Goal: Information Seeking & Learning: Learn about a topic

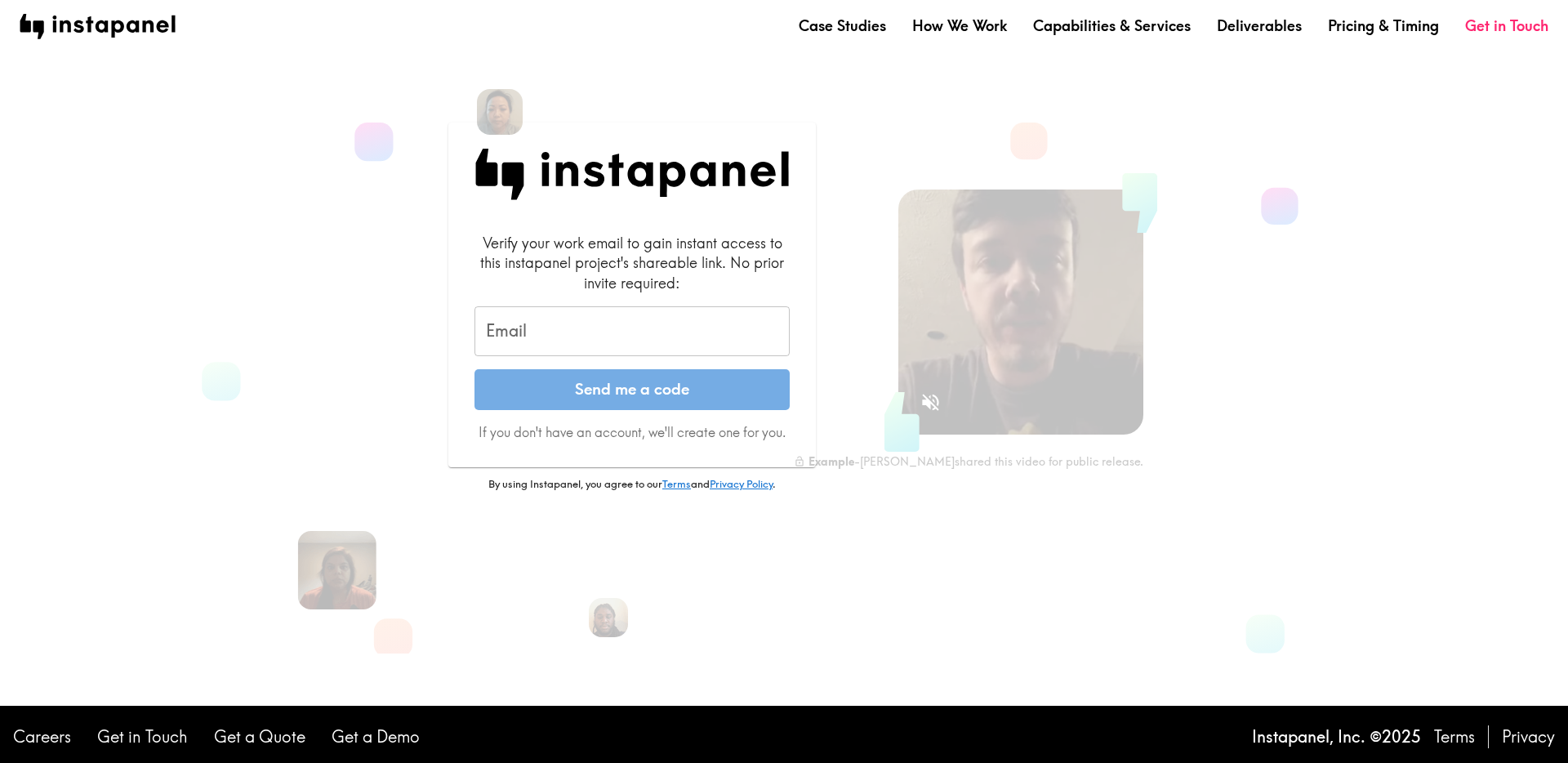
click at [682, 335] on input "Email" at bounding box center [632, 331] width 315 height 50
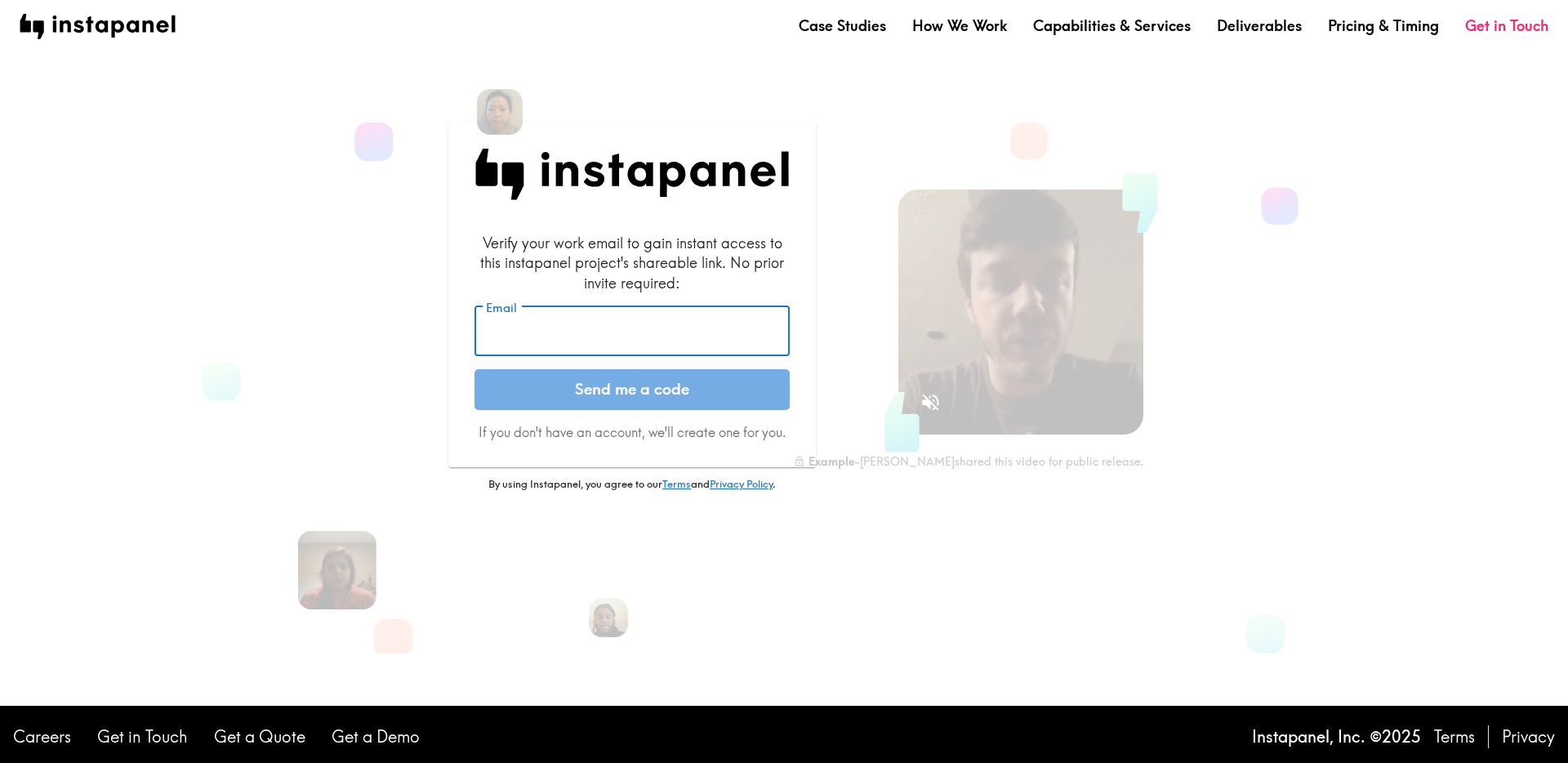
type input "[EMAIL_ADDRESS][DOMAIN_NAME]"
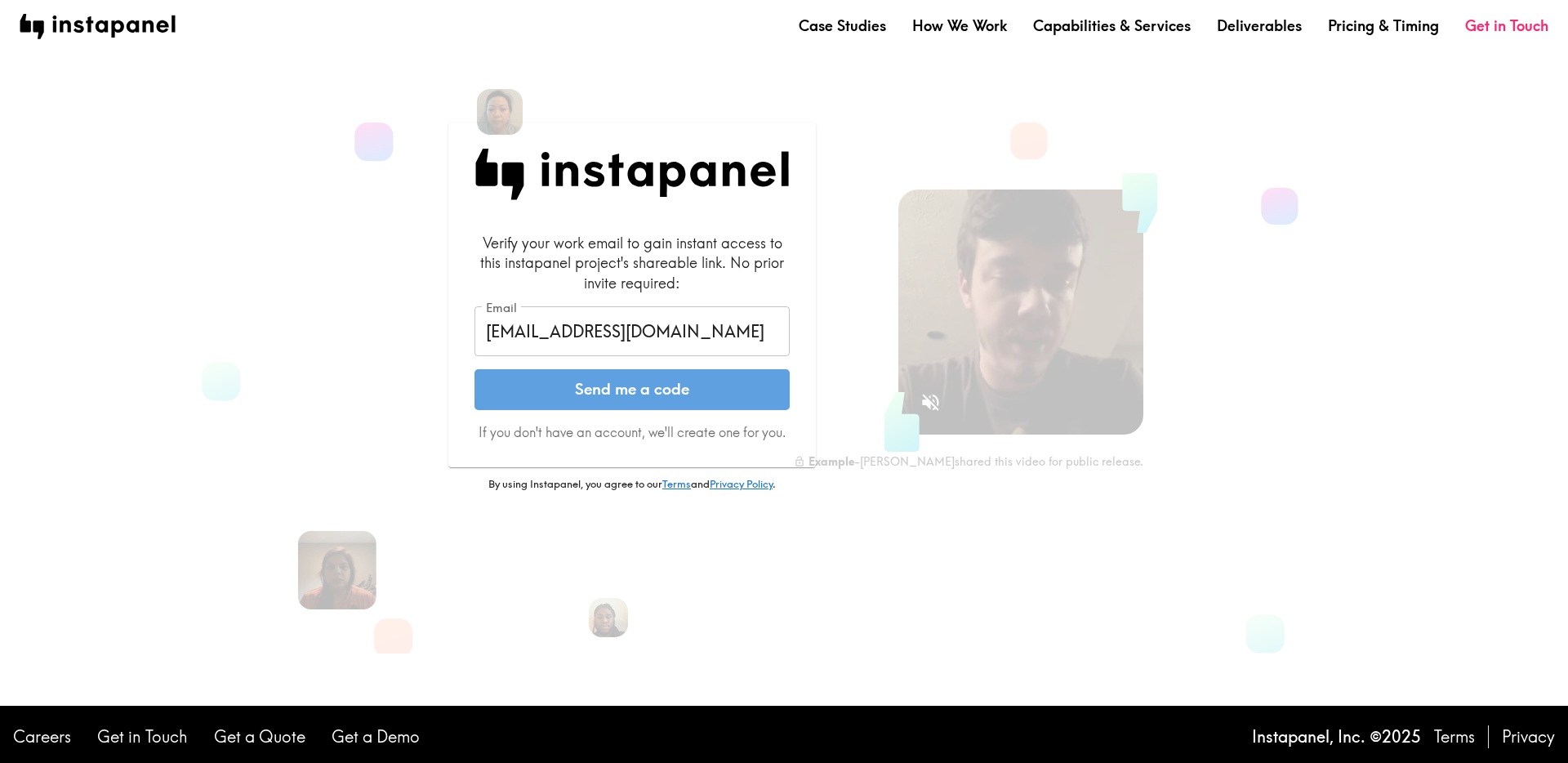
click at [643, 398] on button "Send me a code" at bounding box center [632, 389] width 315 height 40
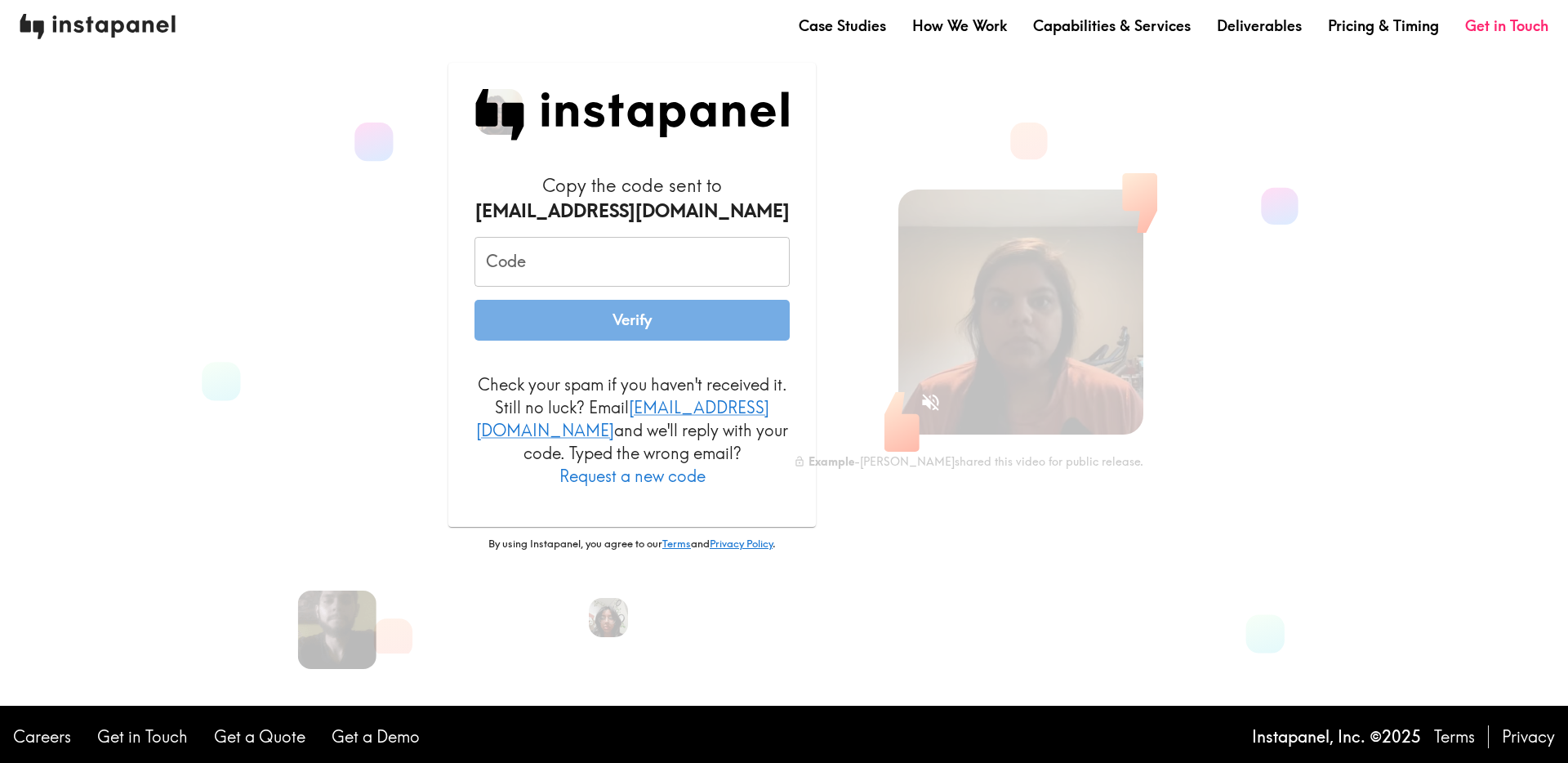
click at [91, 25] on img at bounding box center [97, 27] width 156 height 26
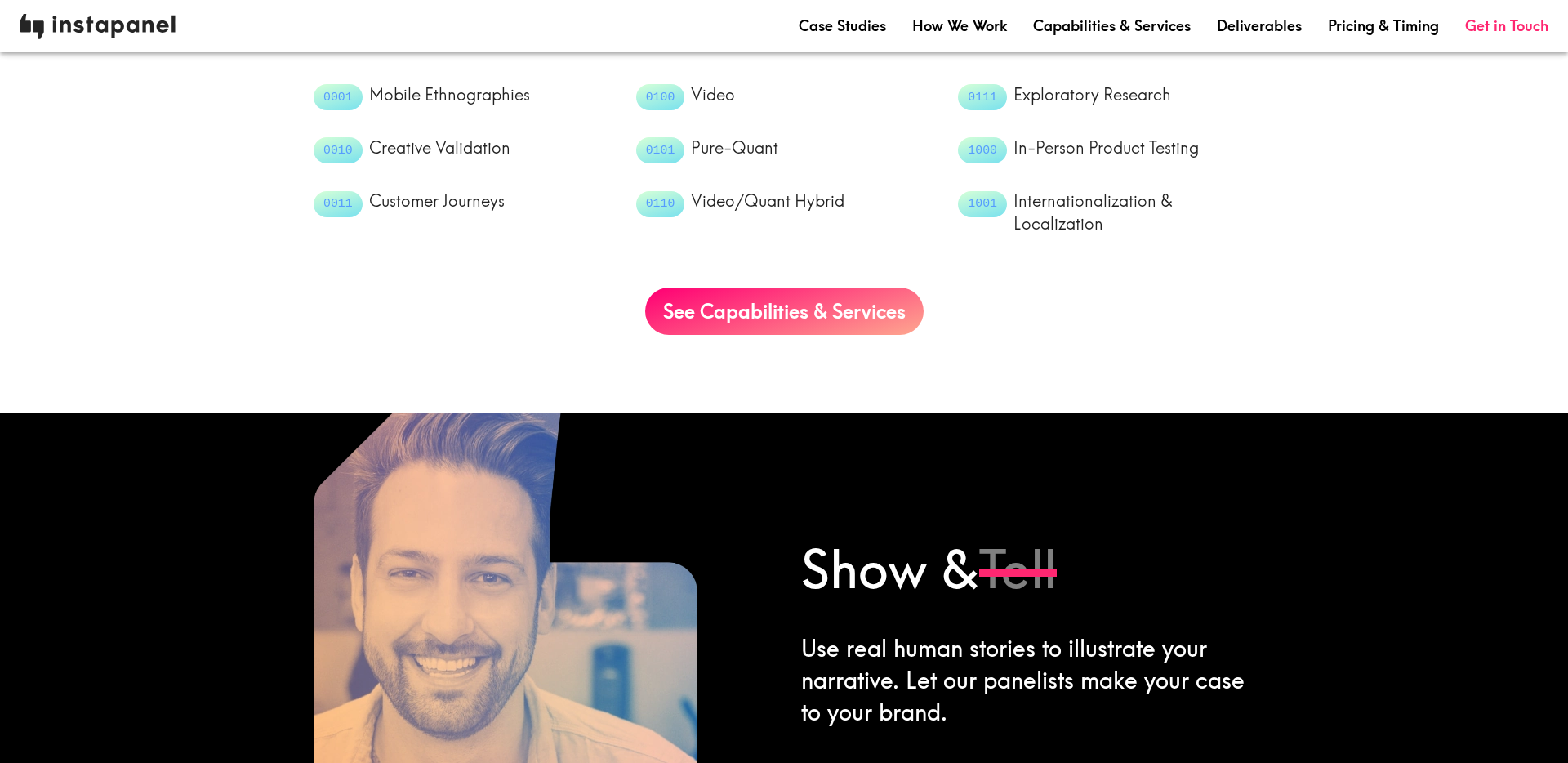
scroll to position [1950, 0]
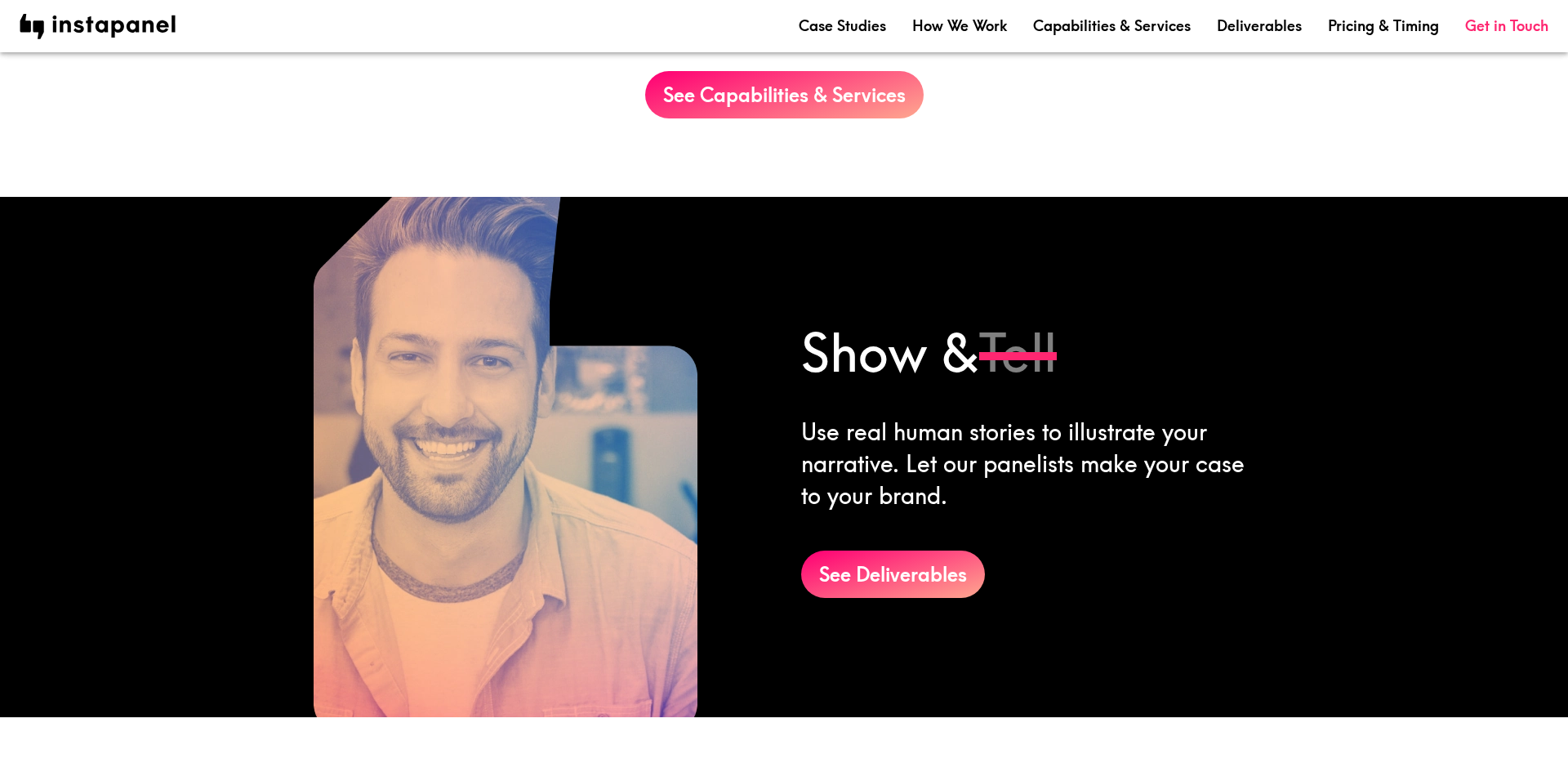
click at [858, 36] on nav "Case Studies How We Work Capabilities & Services Deliverables Pricing & Timing …" at bounding box center [784, 27] width 1529 height 26
click at [857, 25] on link "Case Studies" at bounding box center [842, 26] width 87 height 20
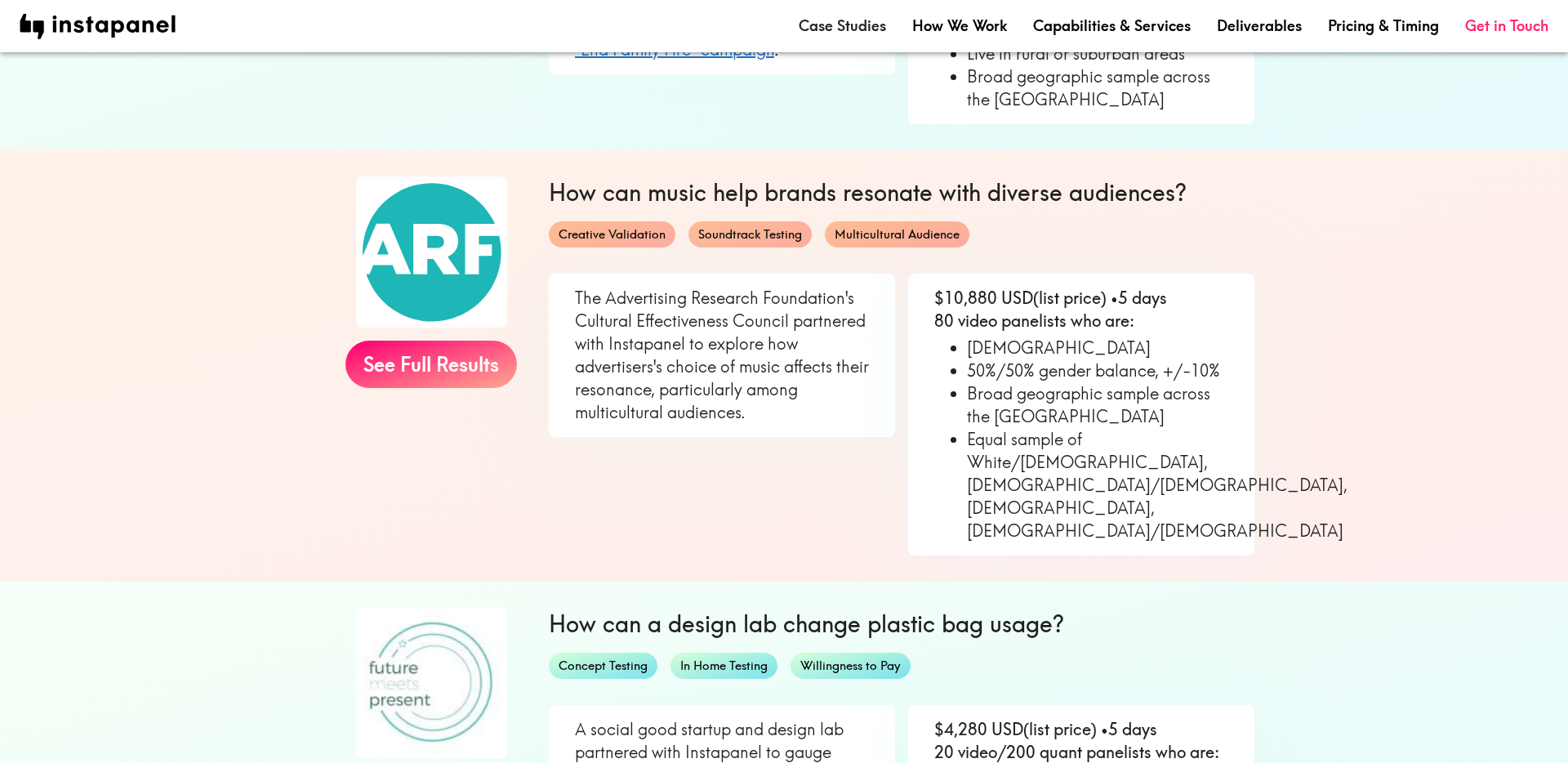
scroll to position [992, 0]
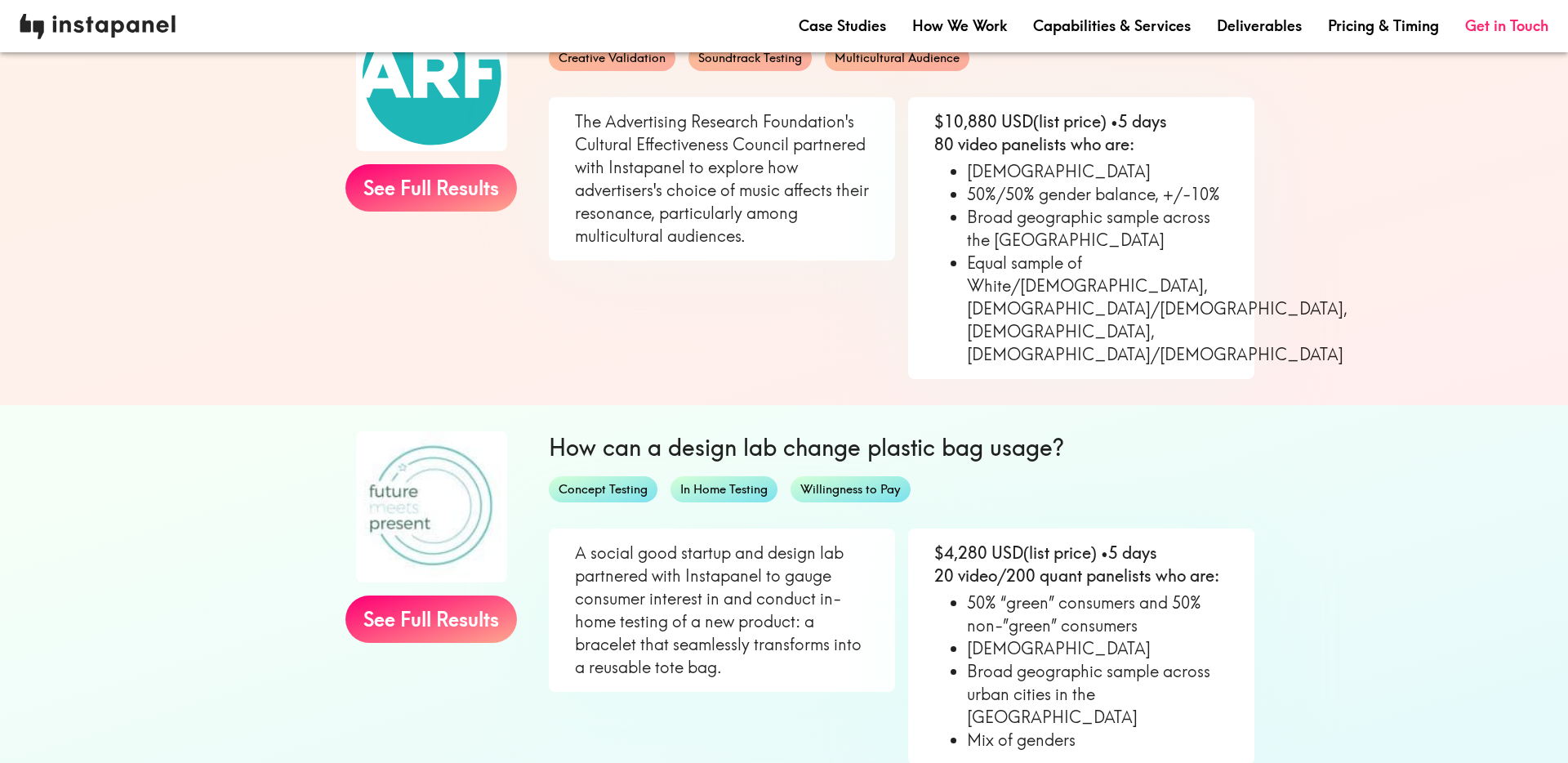
click at [72, 26] on img at bounding box center [97, 27] width 156 height 26
